Goal: Navigation & Orientation: Go to known website

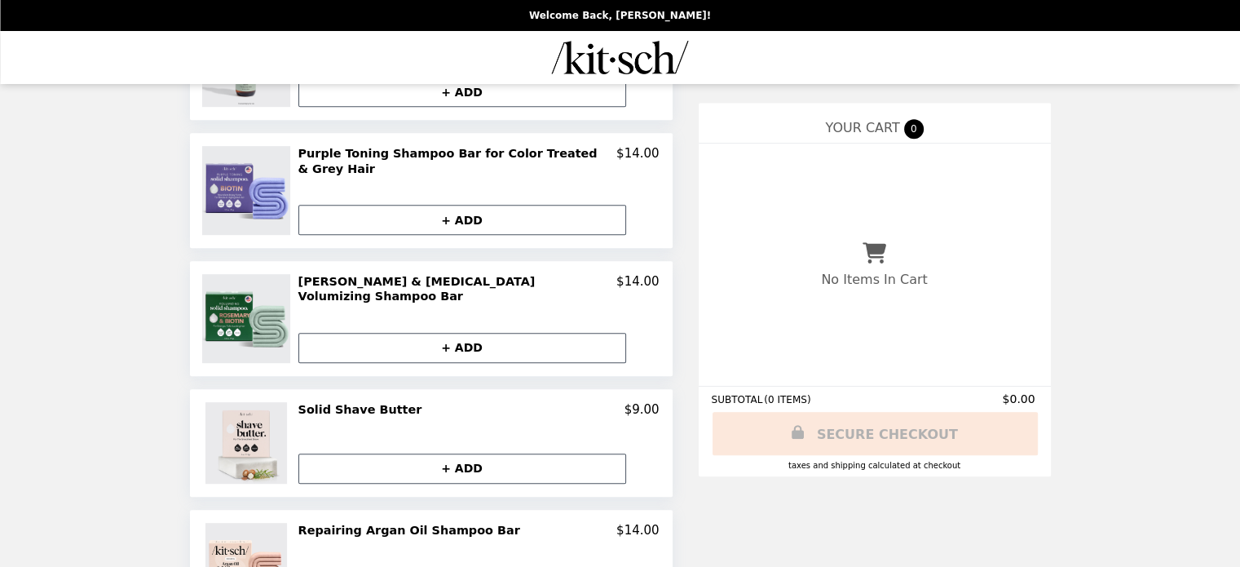
scroll to position [939, 0]
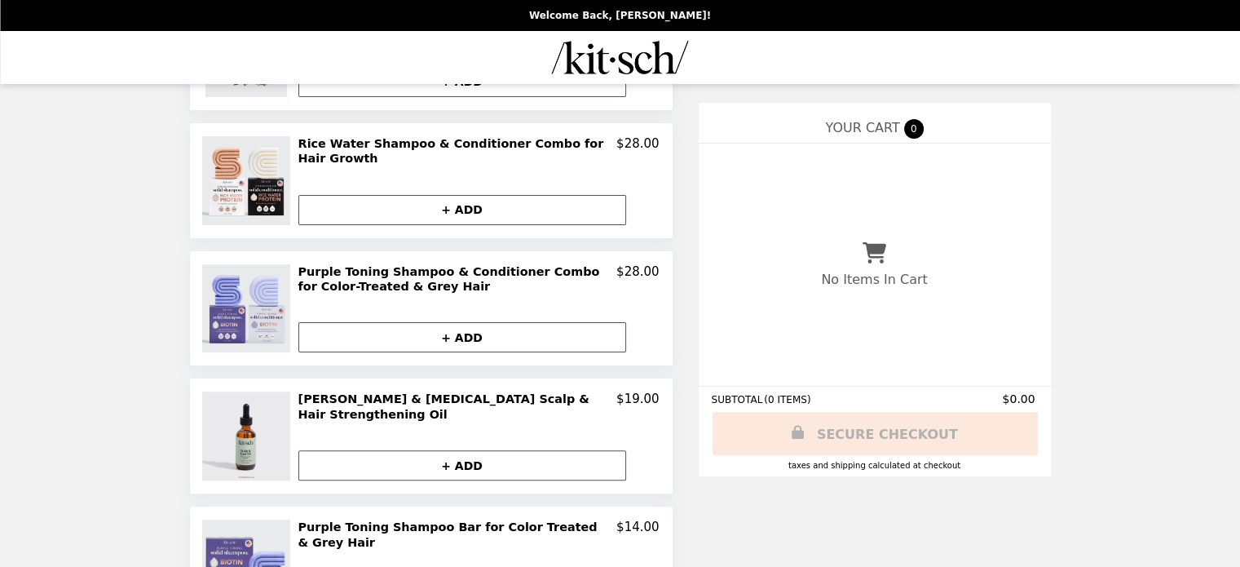
scroll to position [382, 0]
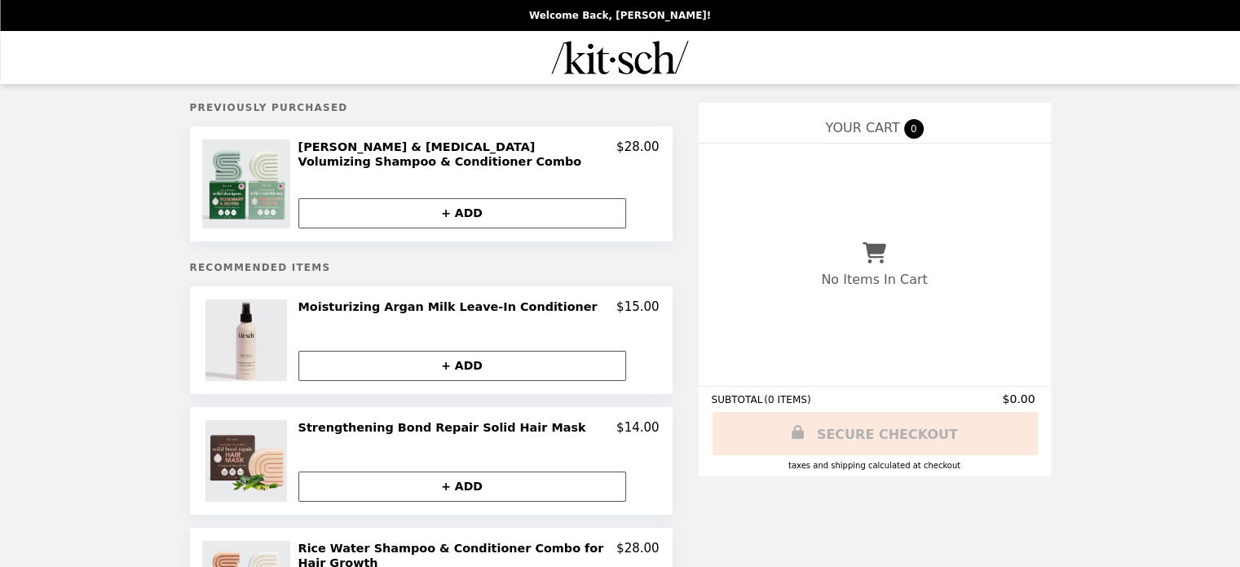
click at [0, 0] on x-citi-chrome-extension at bounding box center [0, 0] width 0 height 0
click at [655, 21] on p "Welcome Back, [PERSON_NAME]!" at bounding box center [620, 15] width 182 height 11
click at [611, 64] on img "Main" at bounding box center [620, 57] width 137 height 33
